Goal: Navigation & Orientation: Find specific page/section

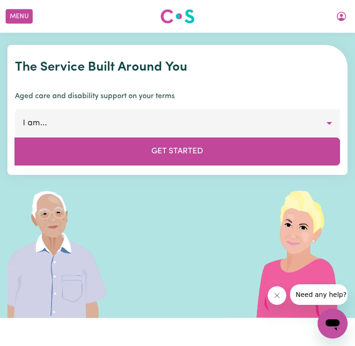
click at [349, 17] on button "My Account" at bounding box center [342, 16] width 20 height 16
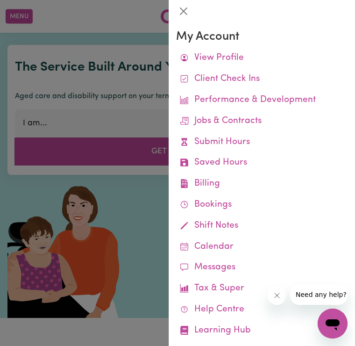
click at [265, 123] on link "Jobs & Contracts" at bounding box center [261, 121] width 171 height 21
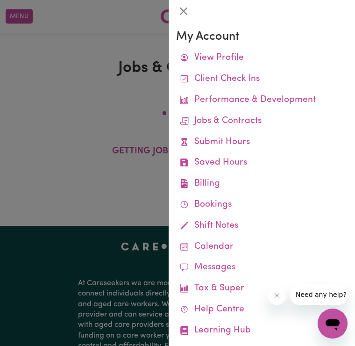
click at [0, 0] on link "Remittances" at bounding box center [0, 0] width 0 height 0
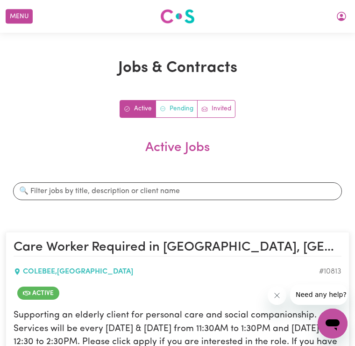
click at [185, 108] on link "Pending" at bounding box center [177, 108] width 42 height 17
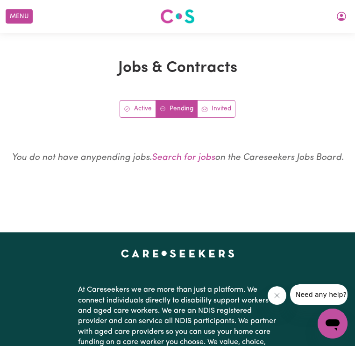
click at [11, 17] on button "Menu" at bounding box center [19, 16] width 27 height 14
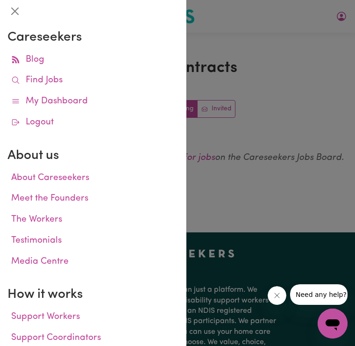
click at [38, 100] on link "My Dashboard" at bounding box center [92, 101] width 171 height 21
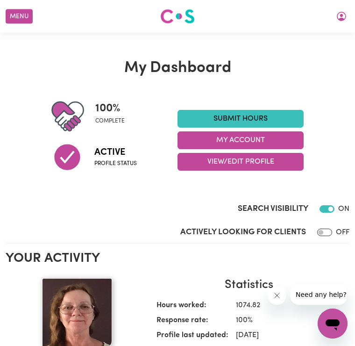
click at [263, 143] on button "My Account" at bounding box center [241, 140] width 126 height 18
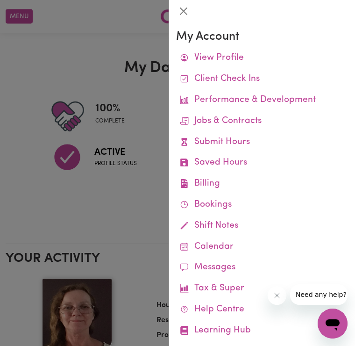
click at [239, 140] on link "Submit Hours" at bounding box center [261, 142] width 171 height 21
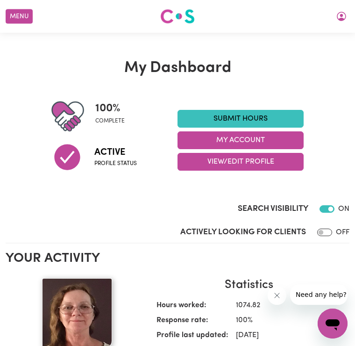
click at [264, 143] on button "My Account" at bounding box center [241, 140] width 126 height 18
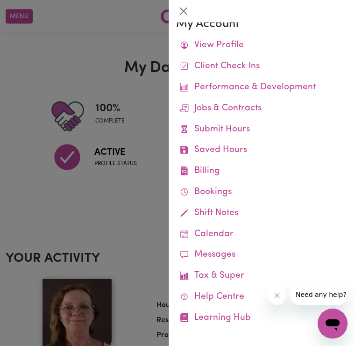
scroll to position [12, 0]
click at [245, 128] on link "Submit Hours" at bounding box center [261, 130] width 171 height 21
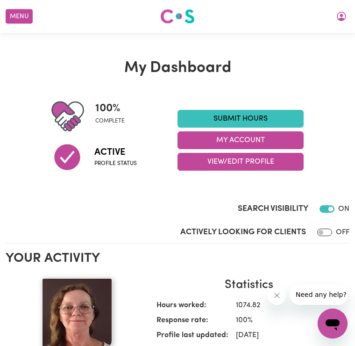
click at [271, 140] on button "My Account" at bounding box center [241, 140] width 126 height 18
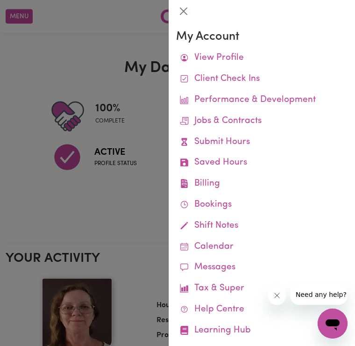
click at [0, 0] on link "Job Reports" at bounding box center [0, 0] width 0 height 0
